Goal: Information Seeking & Learning: Learn about a topic

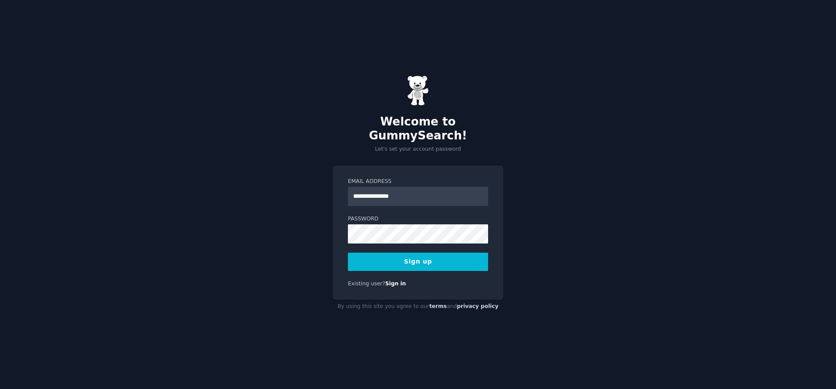
type input "**********"
click at [348, 253] on button "Sign up" at bounding box center [418, 262] width 140 height 18
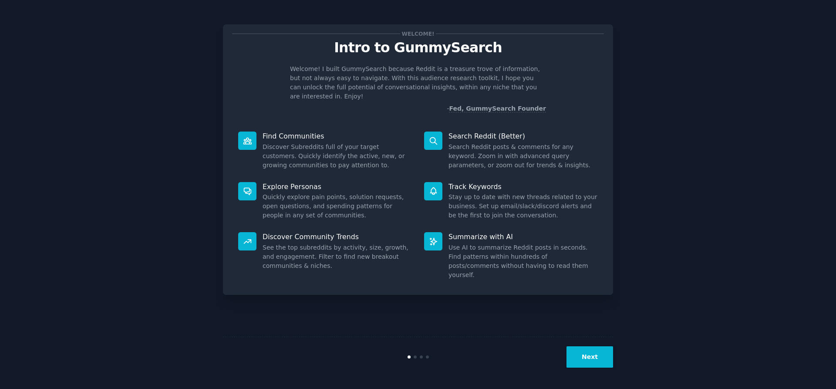
click at [604, 357] on button "Next" at bounding box center [589, 356] width 47 height 21
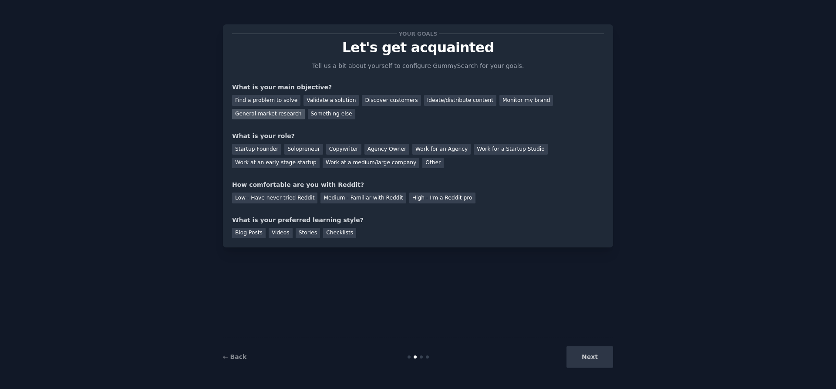
click at [305, 109] on div "General market research" at bounding box center [268, 114] width 73 height 11
click at [296, 150] on div "Solopreneur" at bounding box center [303, 149] width 38 height 11
click at [337, 198] on div "Medium - Familiar with Reddit" at bounding box center [362, 197] width 85 height 11
click at [245, 231] on div "Blog Posts" at bounding box center [249, 233] width 34 height 11
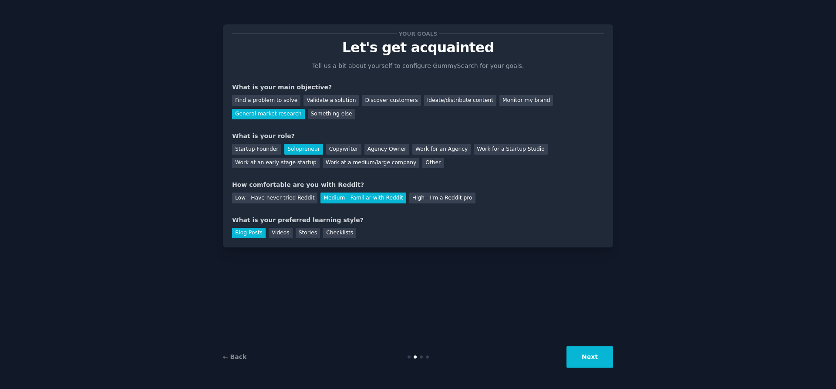
click at [590, 351] on button "Next" at bounding box center [589, 356] width 47 height 21
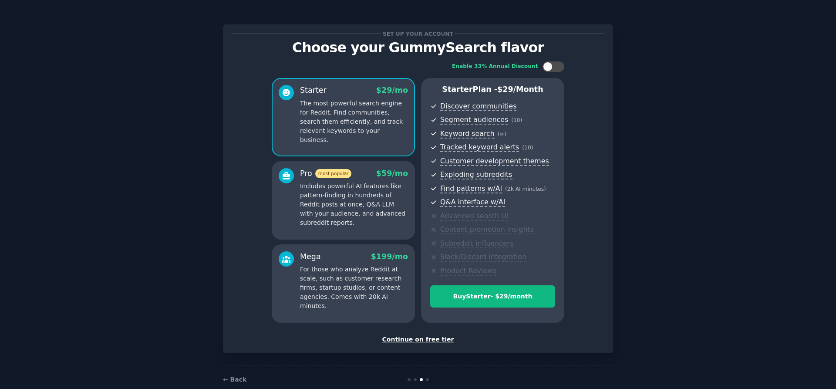
click at [416, 340] on div "Continue on free tier" at bounding box center [418, 339] width 372 height 9
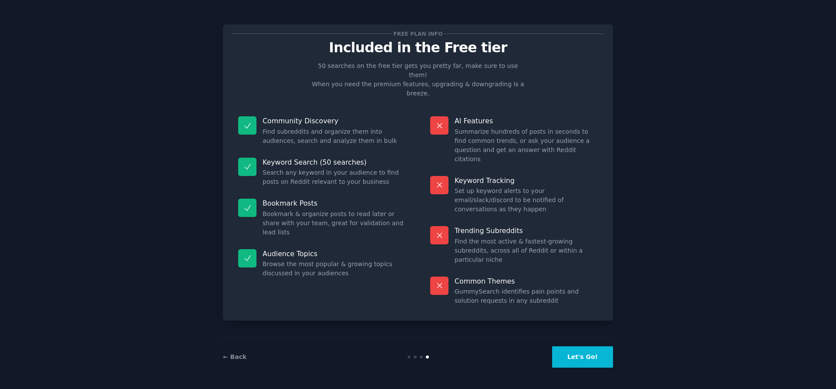
click at [587, 351] on button "Let's Go!" at bounding box center [582, 356] width 61 height 21
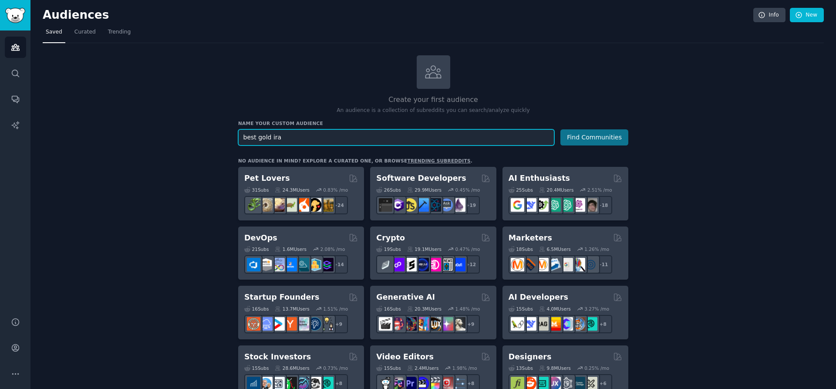
type input "best gold ira"
click at [593, 134] on button "Find Communities" at bounding box center [594, 137] width 68 height 16
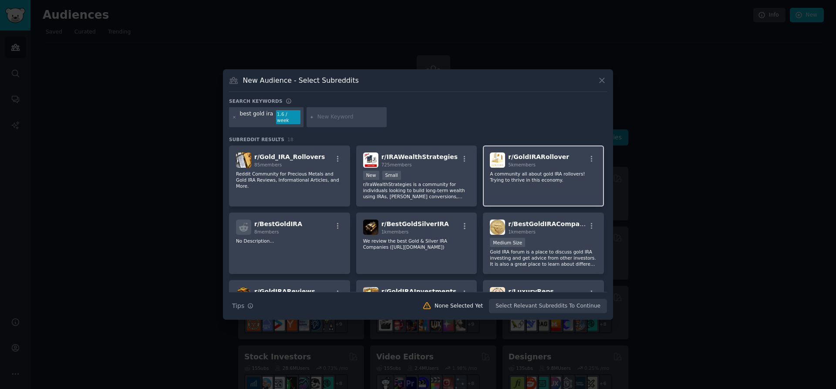
click at [539, 162] on div "5k members" at bounding box center [538, 165] width 61 height 6
